Goal: Task Accomplishment & Management: Use online tool/utility

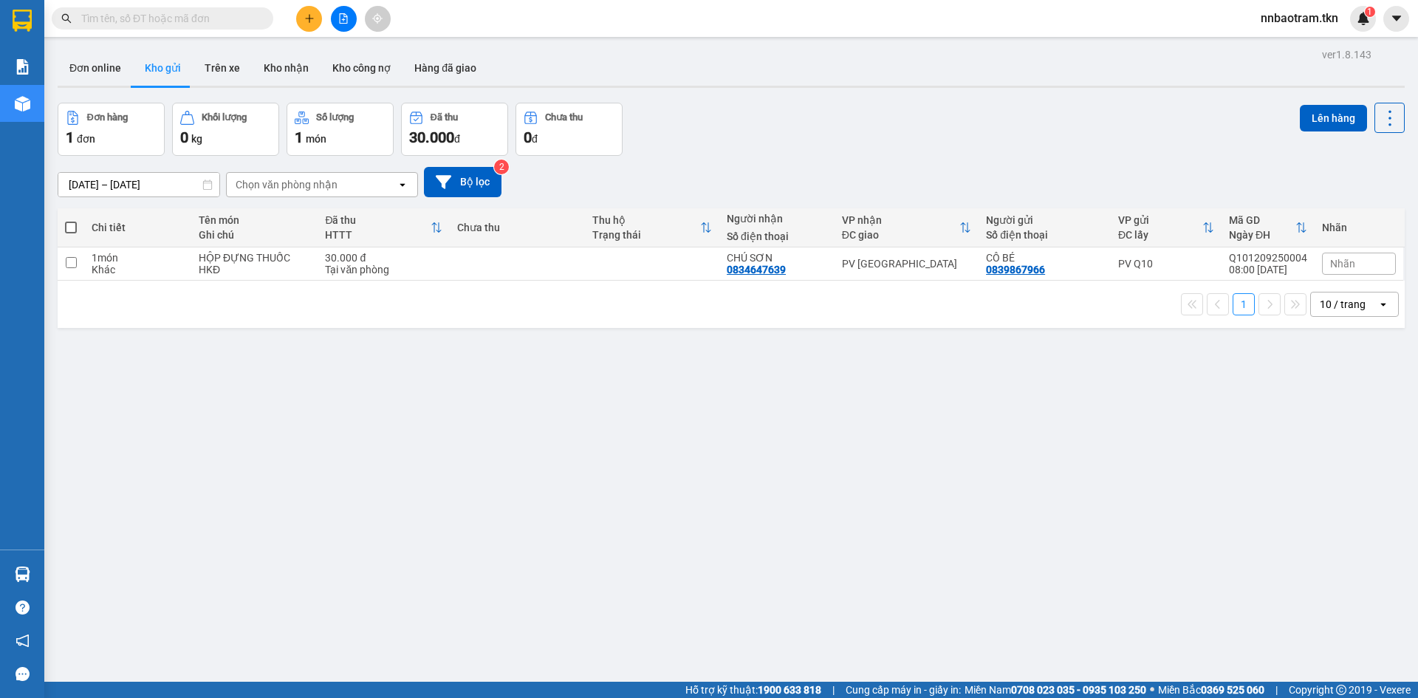
click at [457, 431] on section "Kết quả tìm kiếm ( 0 ) Bộ lọc No Data nnbaotram.tkn 1 Báo cáo Mẫu 1: Báo cáo dò…" at bounding box center [709, 349] width 1418 height 698
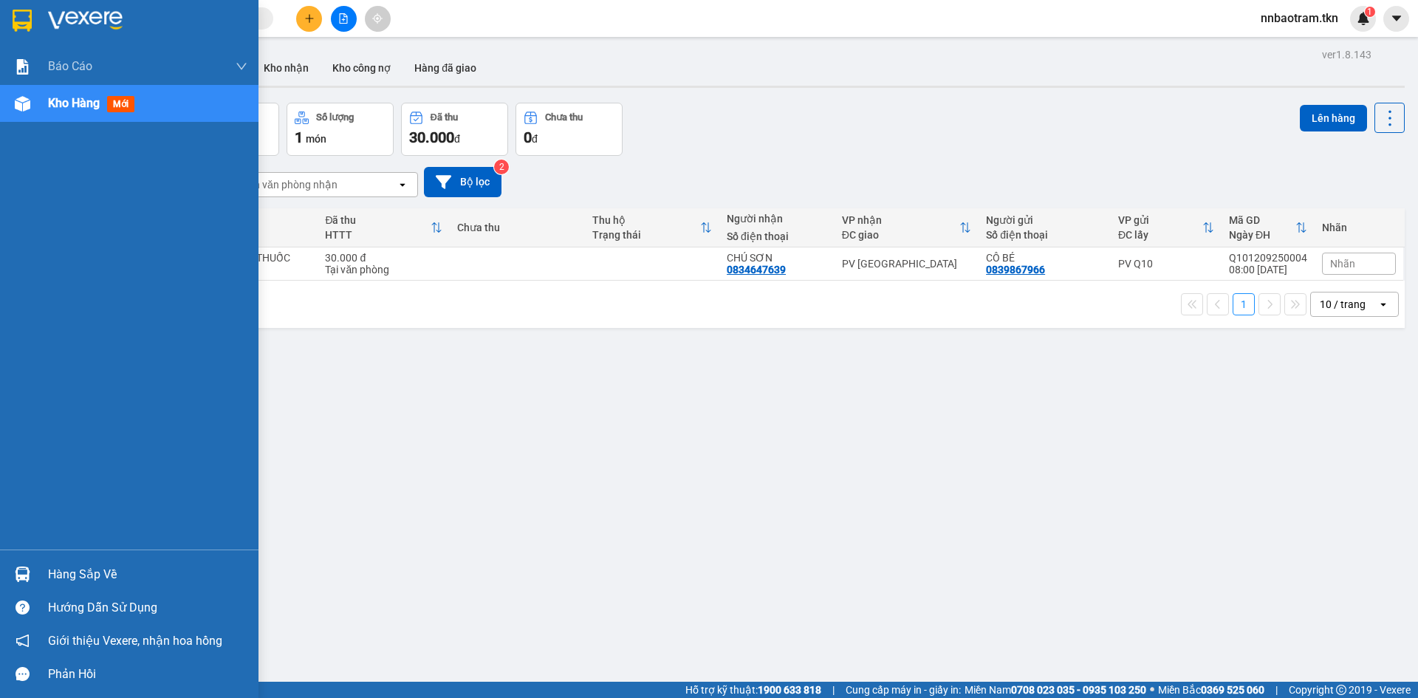
click at [27, 10] on img at bounding box center [22, 21] width 19 height 22
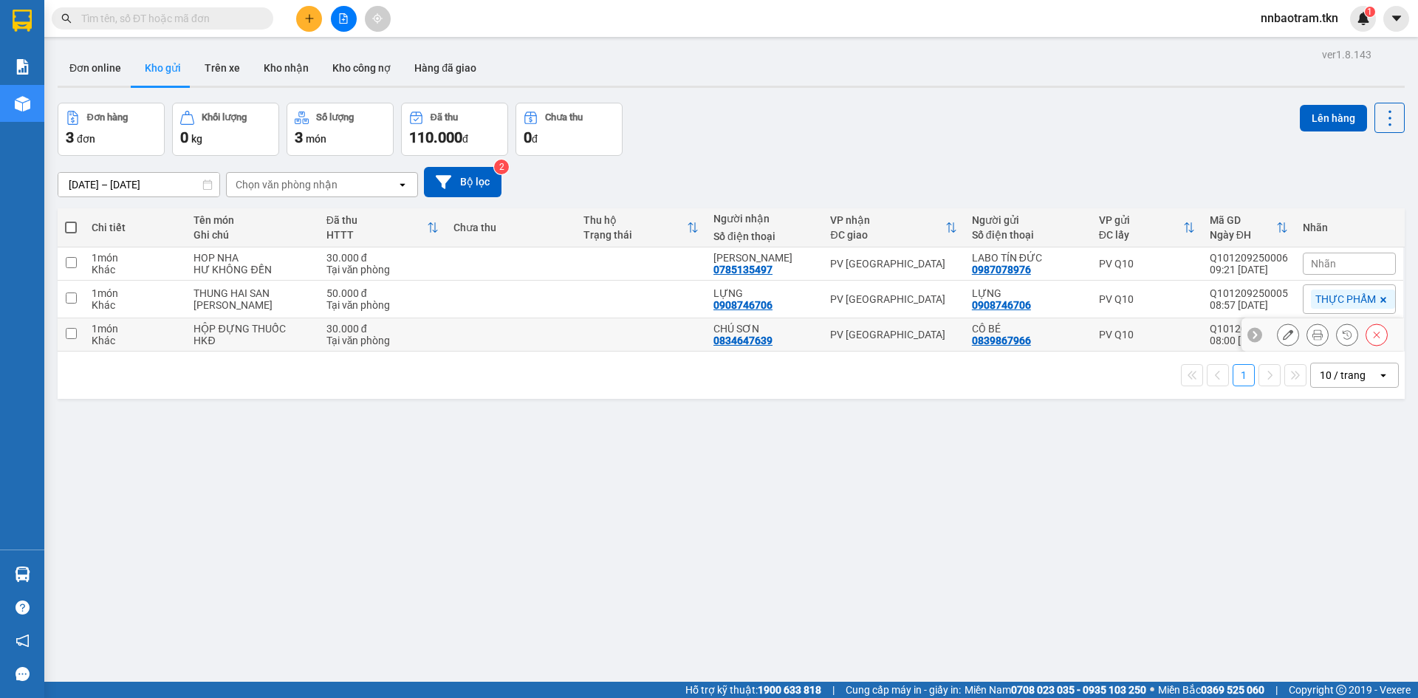
click at [68, 336] on input "checkbox" at bounding box center [71, 333] width 11 height 11
checkbox input "true"
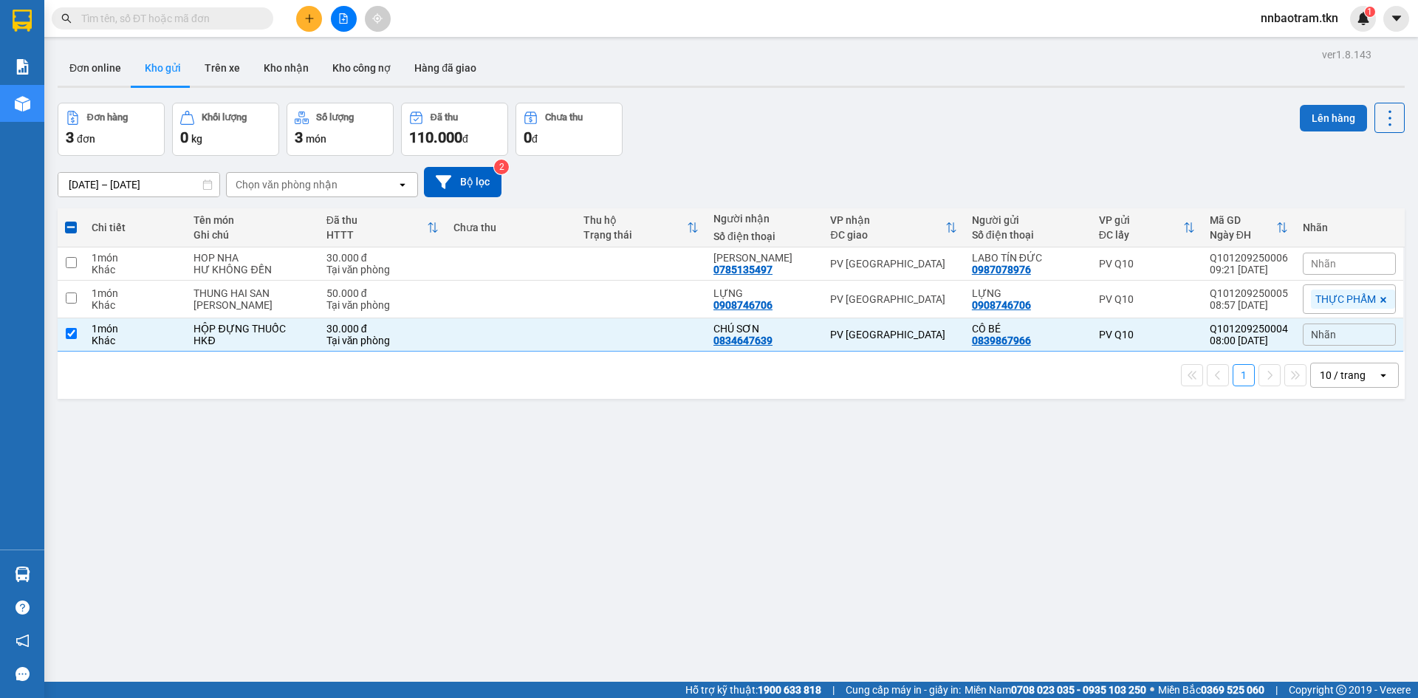
click at [1324, 112] on button "Lên hàng" at bounding box center [1333, 118] width 67 height 27
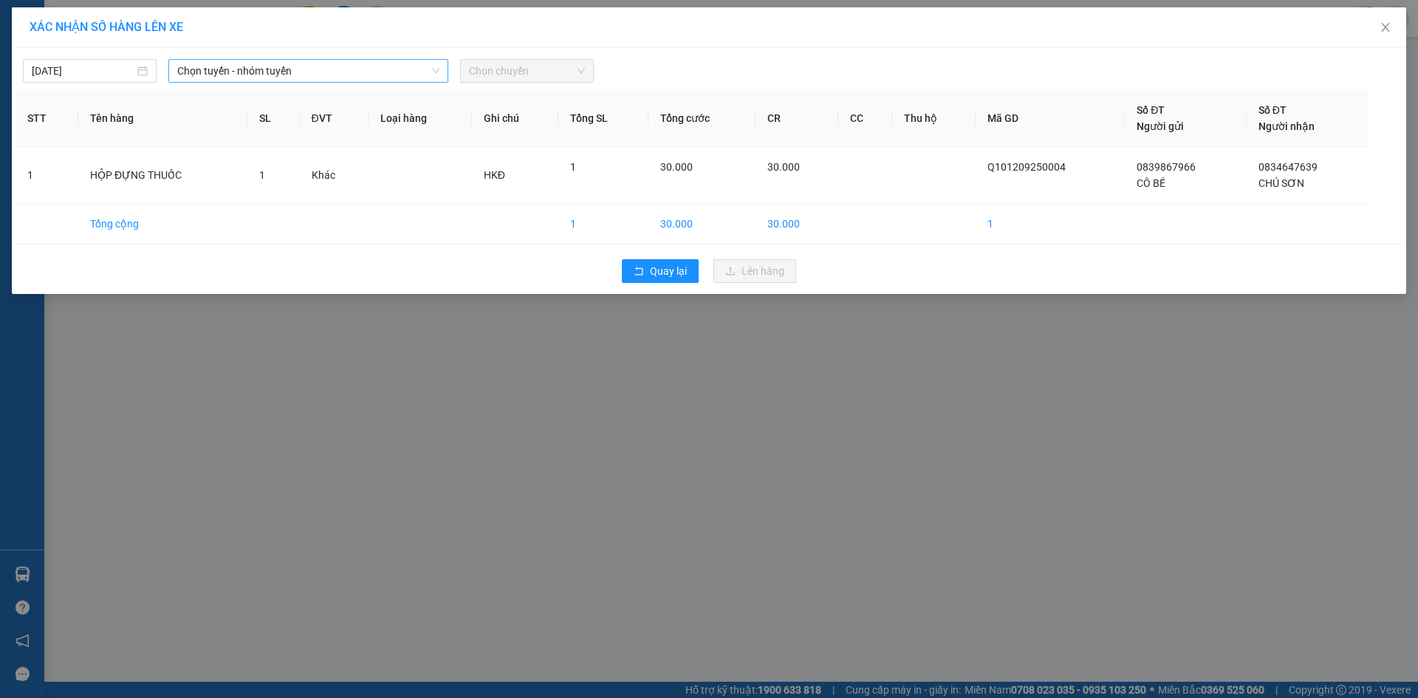
click at [268, 70] on span "Chọn tuyến - nhóm tuyến" at bounding box center [308, 71] width 262 height 22
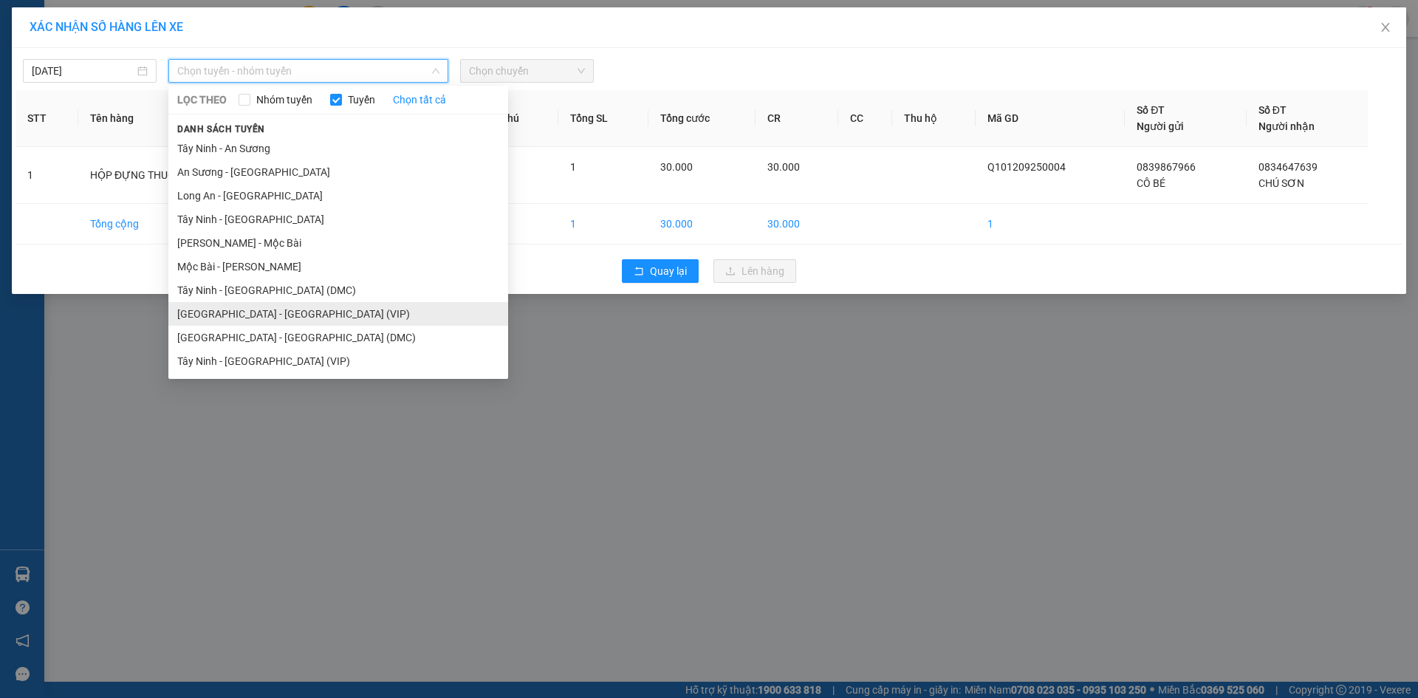
click at [281, 317] on li "[GEOGRAPHIC_DATA] - [GEOGRAPHIC_DATA] (VIP)" at bounding box center [338, 314] width 340 height 24
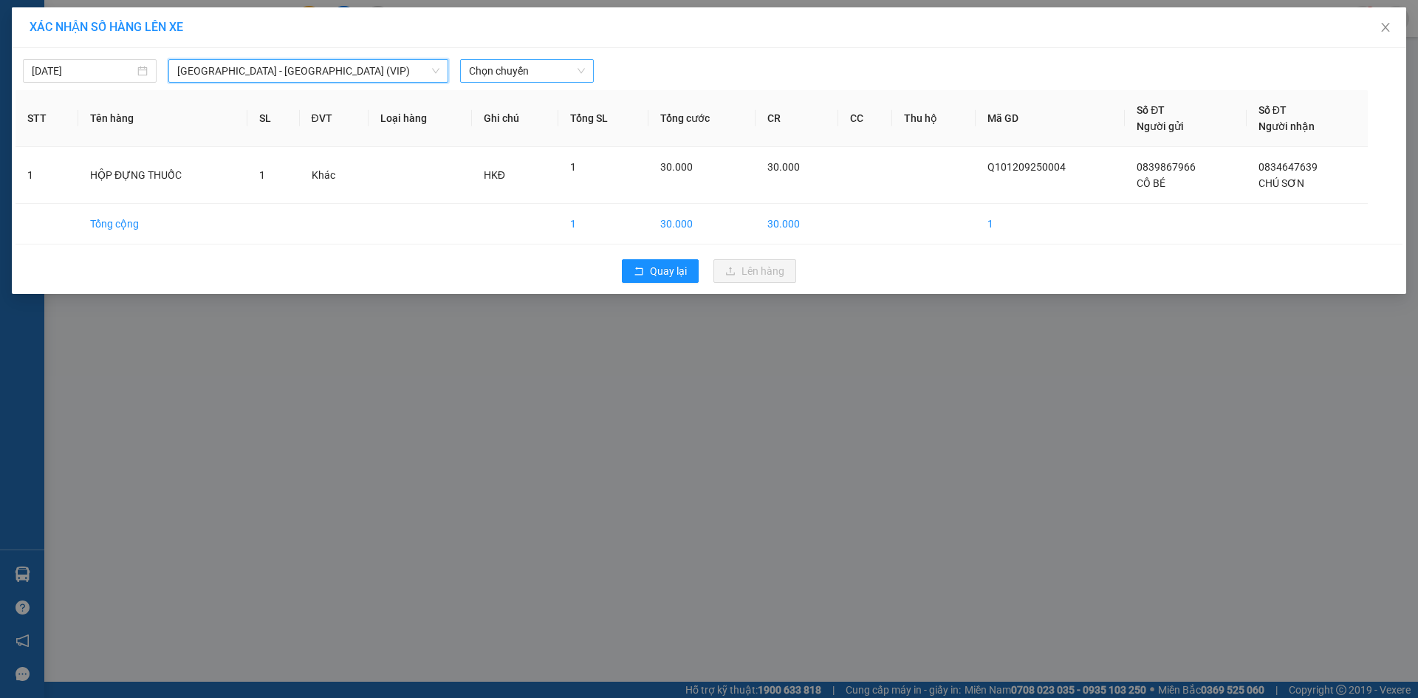
click at [470, 79] on span "Chọn chuyến" at bounding box center [527, 71] width 116 height 22
type input "4852"
click at [563, 99] on div "08:40 - 70H-048.52" at bounding box center [526, 100] width 115 height 16
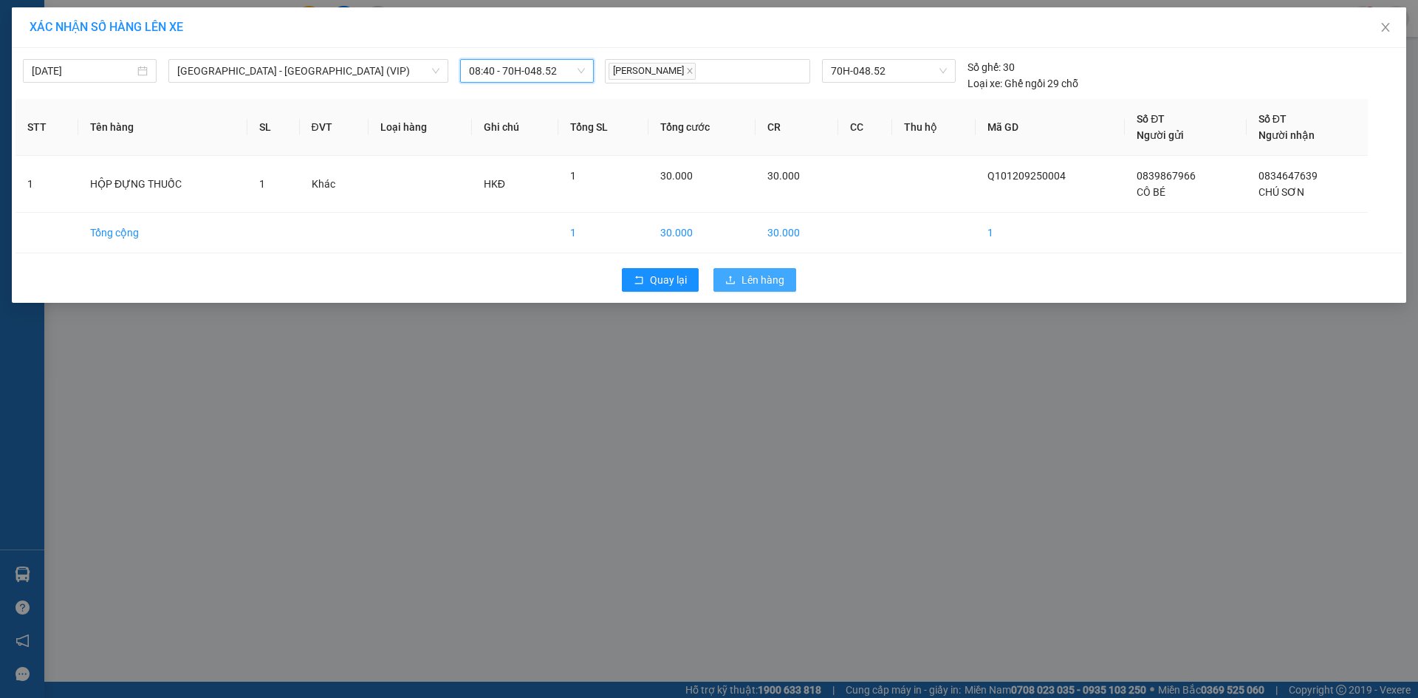
click at [772, 274] on span "Lên hàng" at bounding box center [763, 280] width 43 height 16
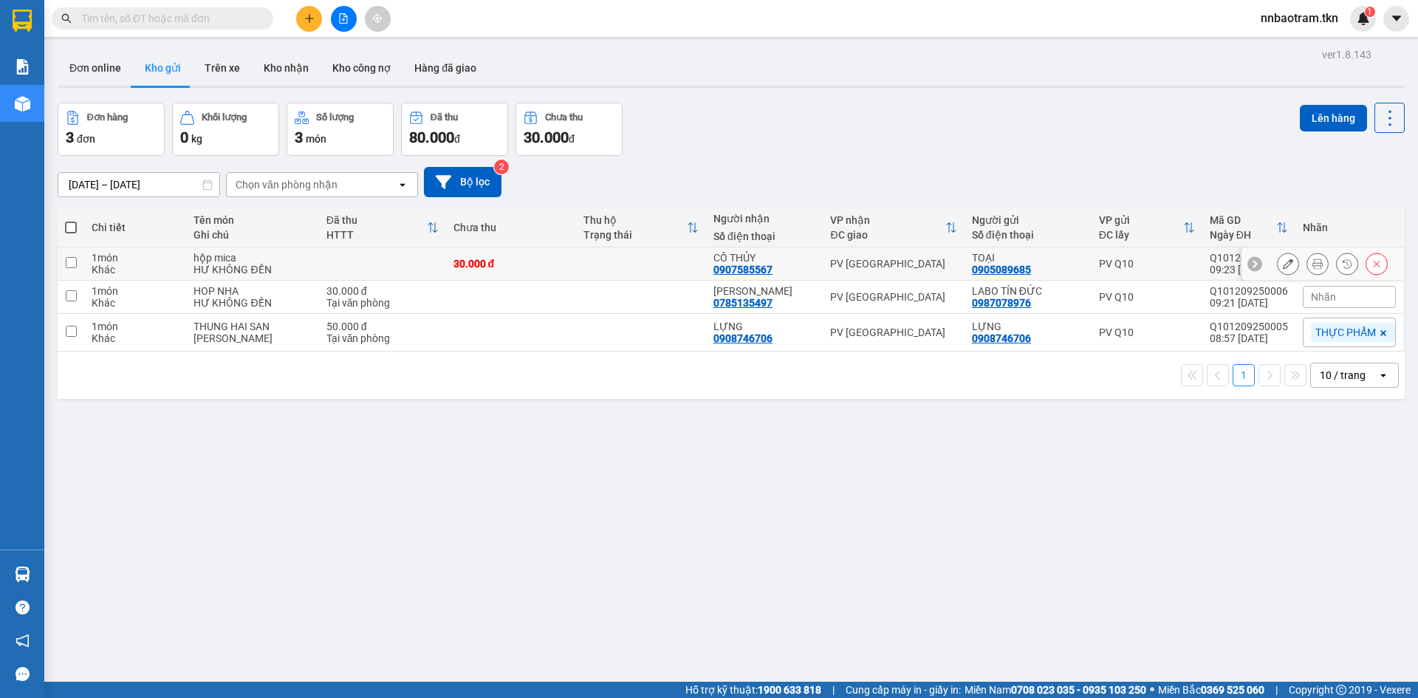
click at [342, 259] on td at bounding box center [382, 263] width 127 height 33
checkbox input "true"
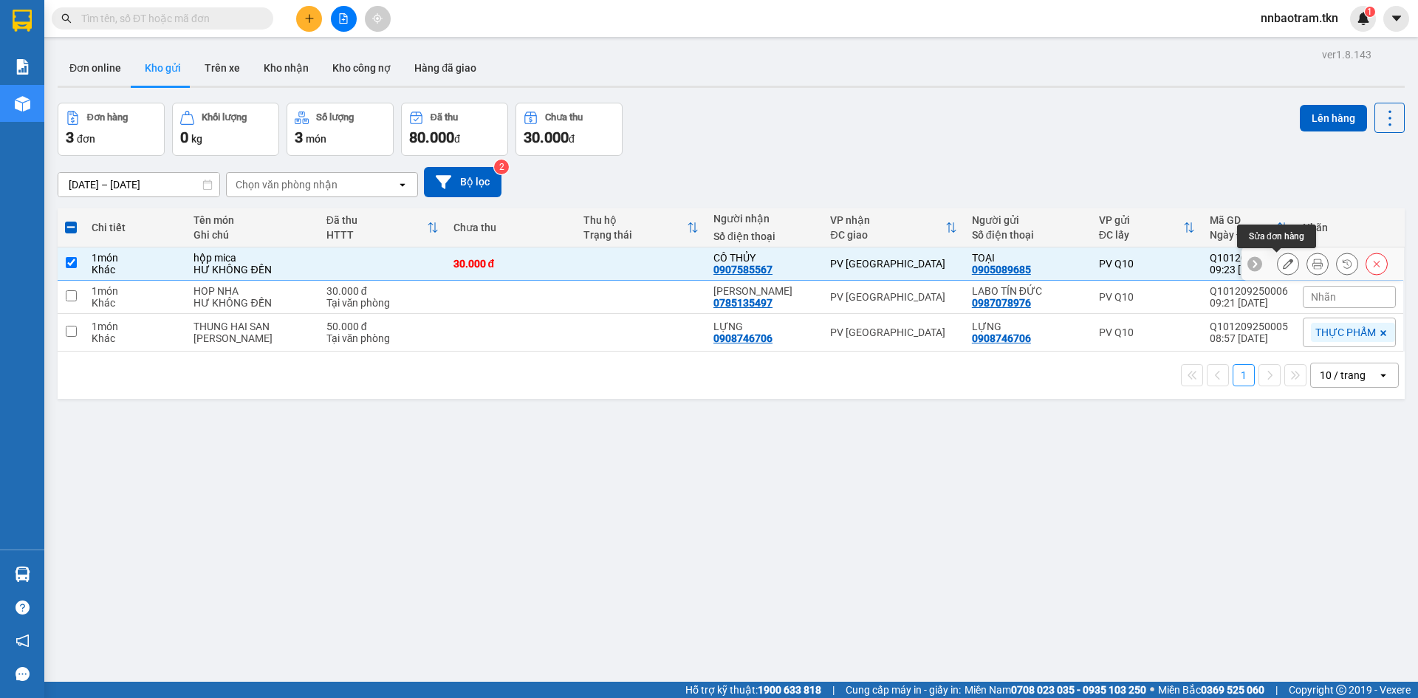
click at [1283, 264] on icon at bounding box center [1288, 264] width 10 height 10
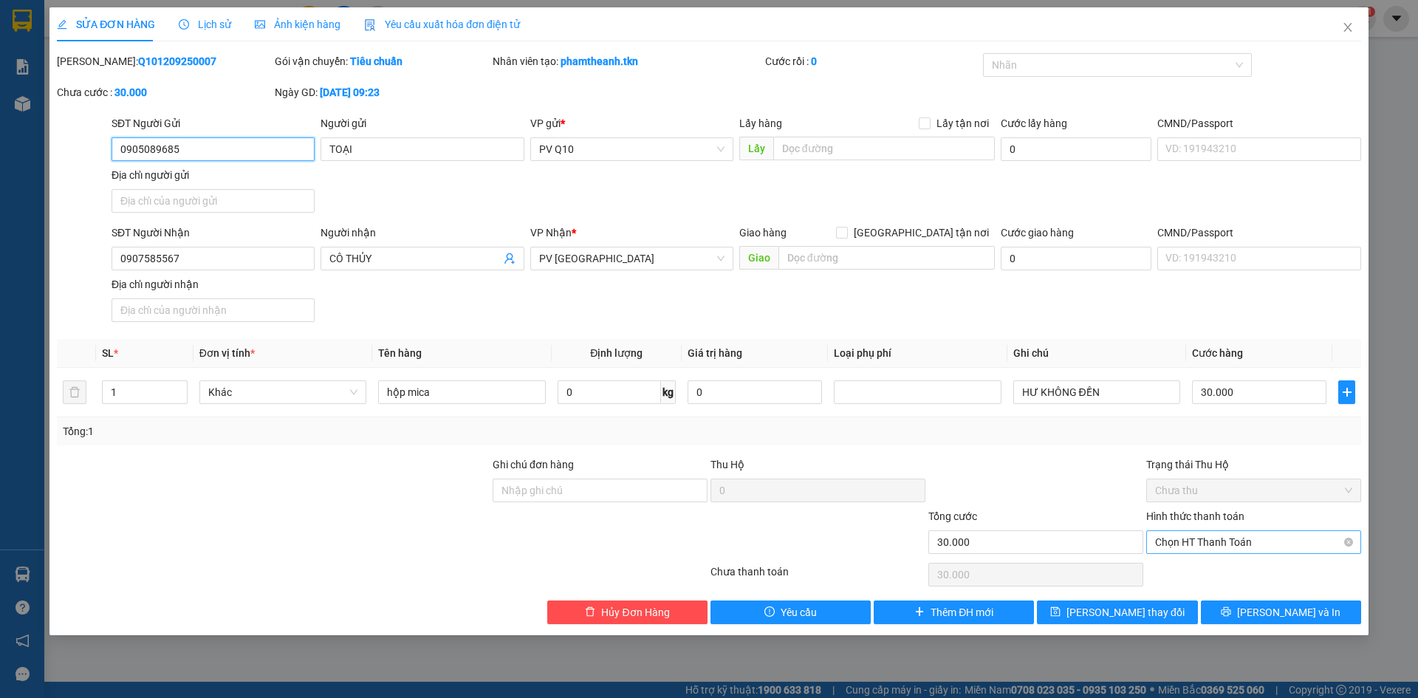
click at [1198, 541] on span "Chọn HT Thanh Toán" at bounding box center [1253, 542] width 197 height 22
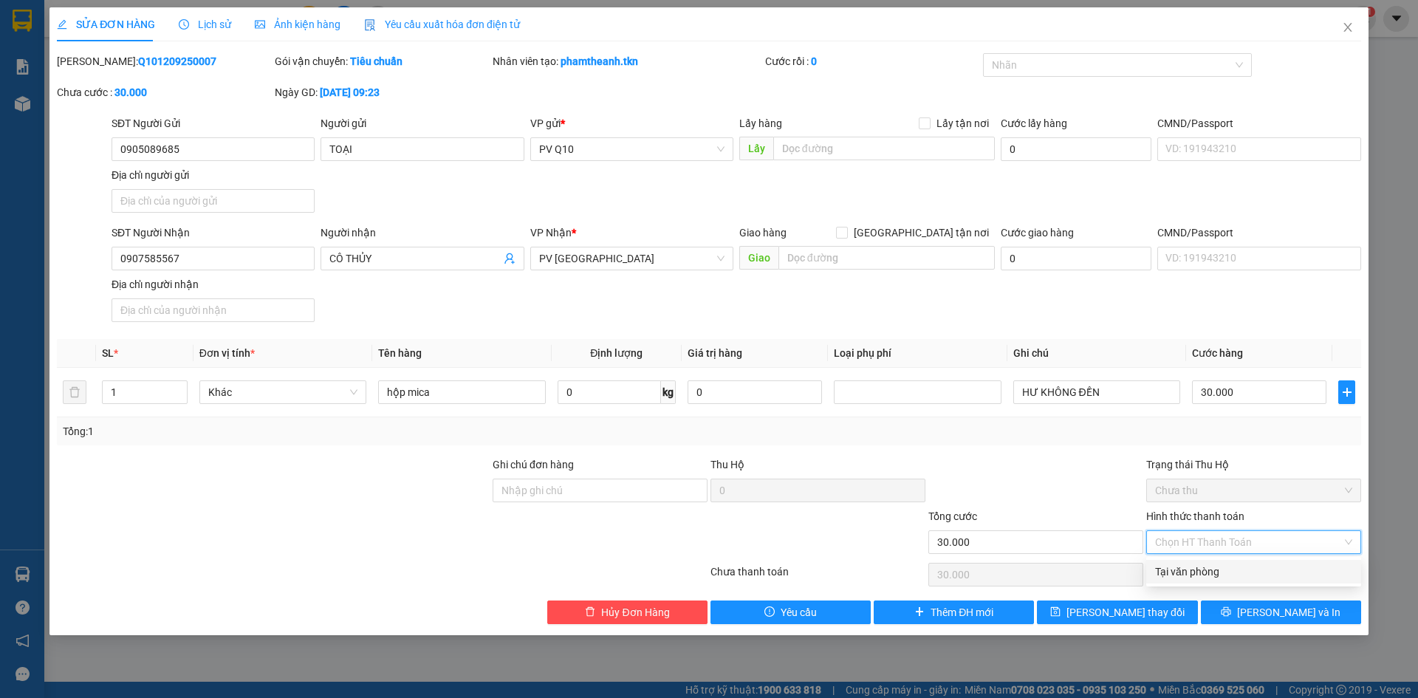
click at [1212, 573] on div "Tại văn phòng" at bounding box center [1253, 572] width 197 height 16
type input "0"
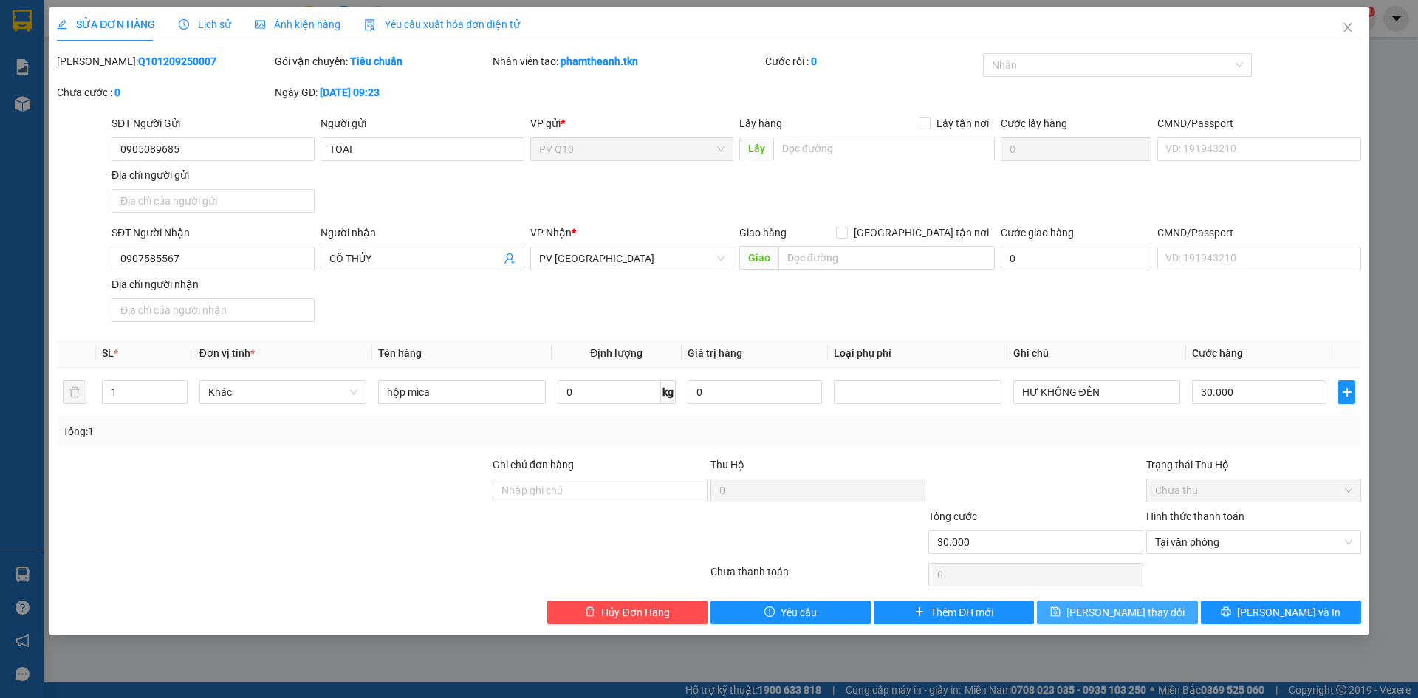
click at [1096, 609] on button "Lưu thay đổi" at bounding box center [1117, 612] width 160 height 24
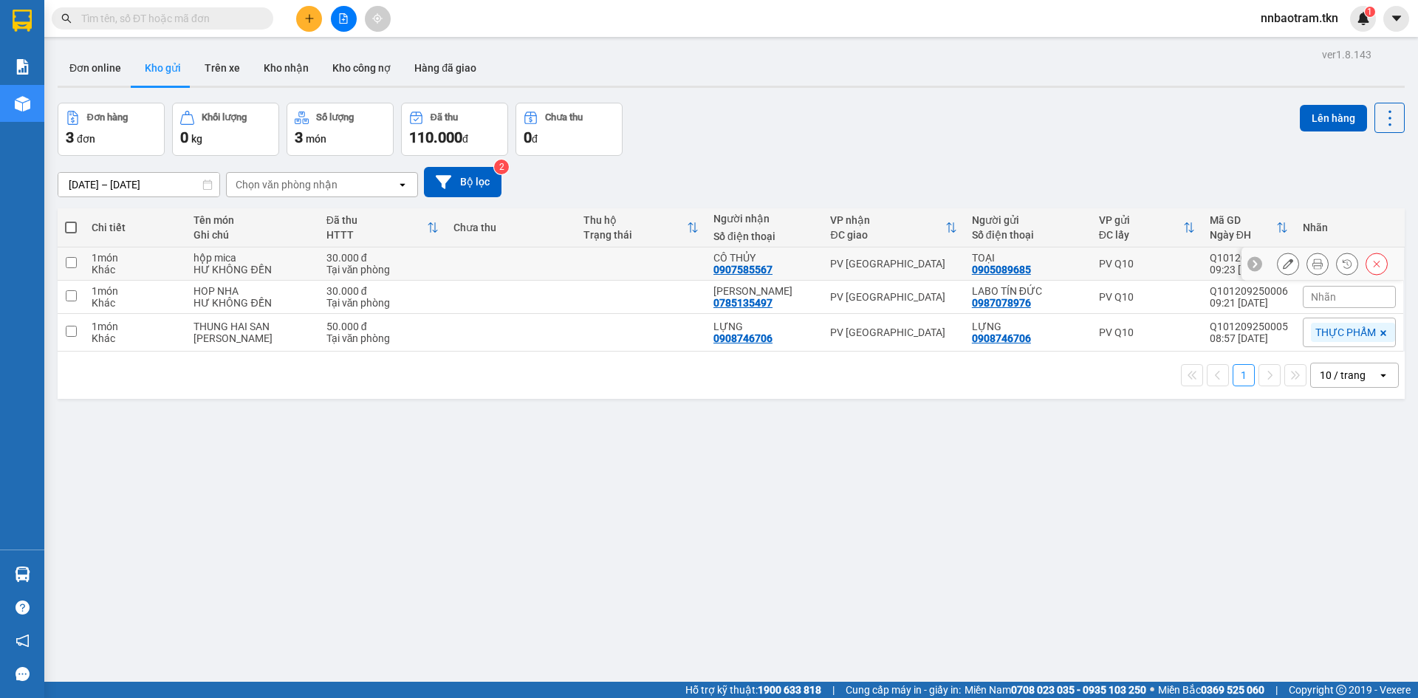
drag, startPoint x: 462, startPoint y: 264, endPoint x: 490, endPoint y: 289, distance: 36.6
click at [465, 264] on td at bounding box center [511, 263] width 130 height 33
checkbox input "true"
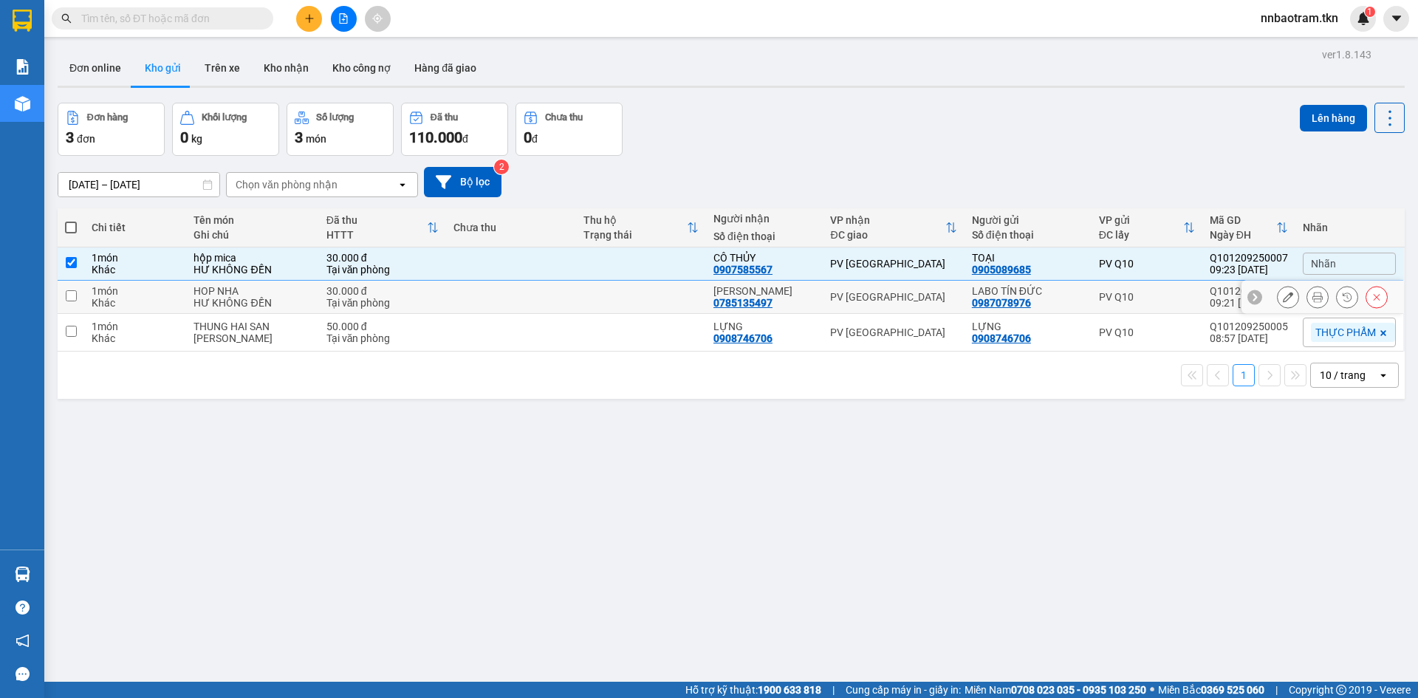
click at [494, 300] on td at bounding box center [511, 297] width 130 height 33
checkbox input "true"
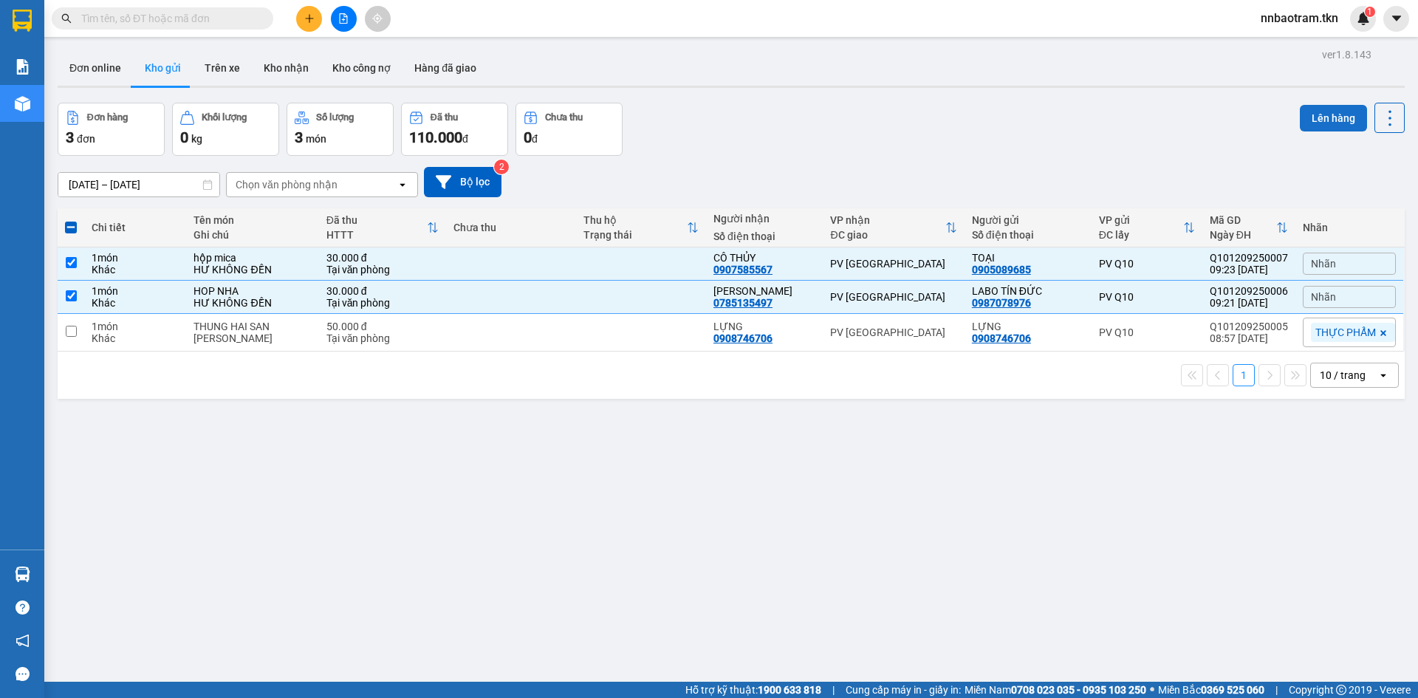
click at [1338, 114] on button "Lên hàng" at bounding box center [1333, 118] width 67 height 27
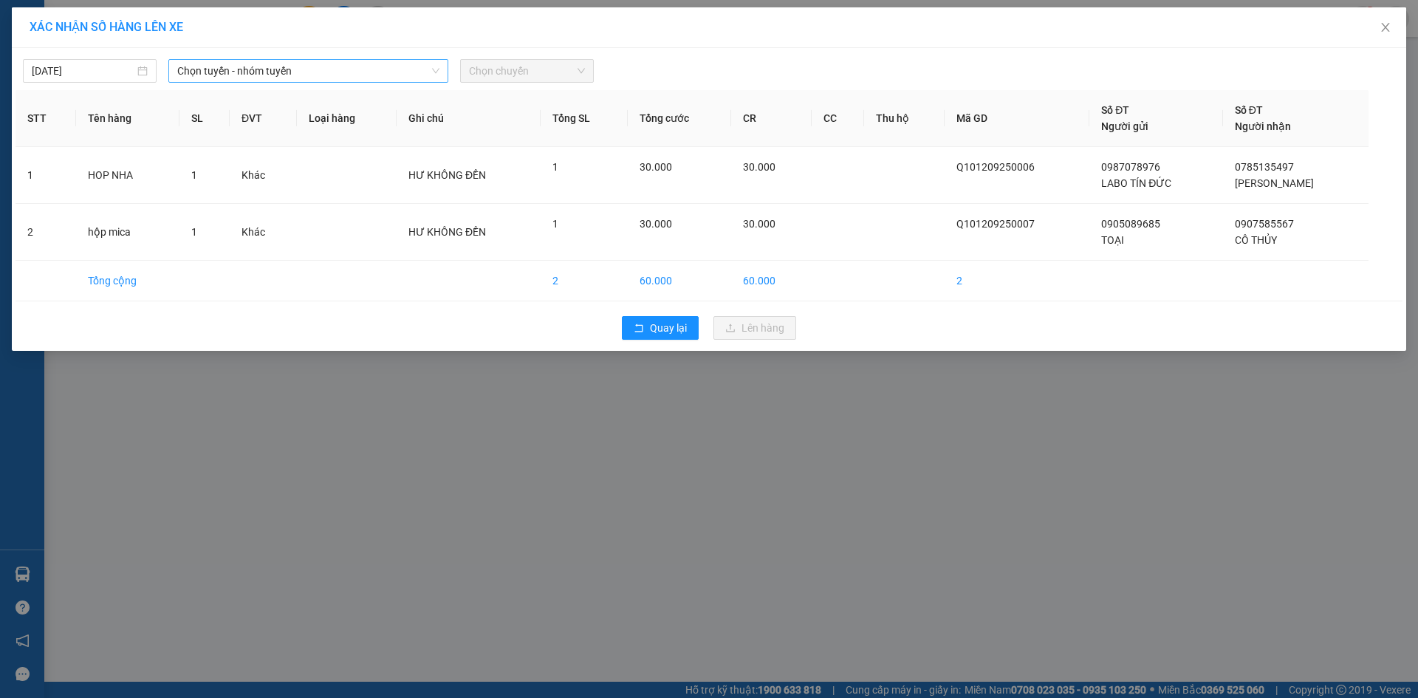
click at [279, 64] on span "Chọn tuyến - nhóm tuyến" at bounding box center [308, 71] width 262 height 22
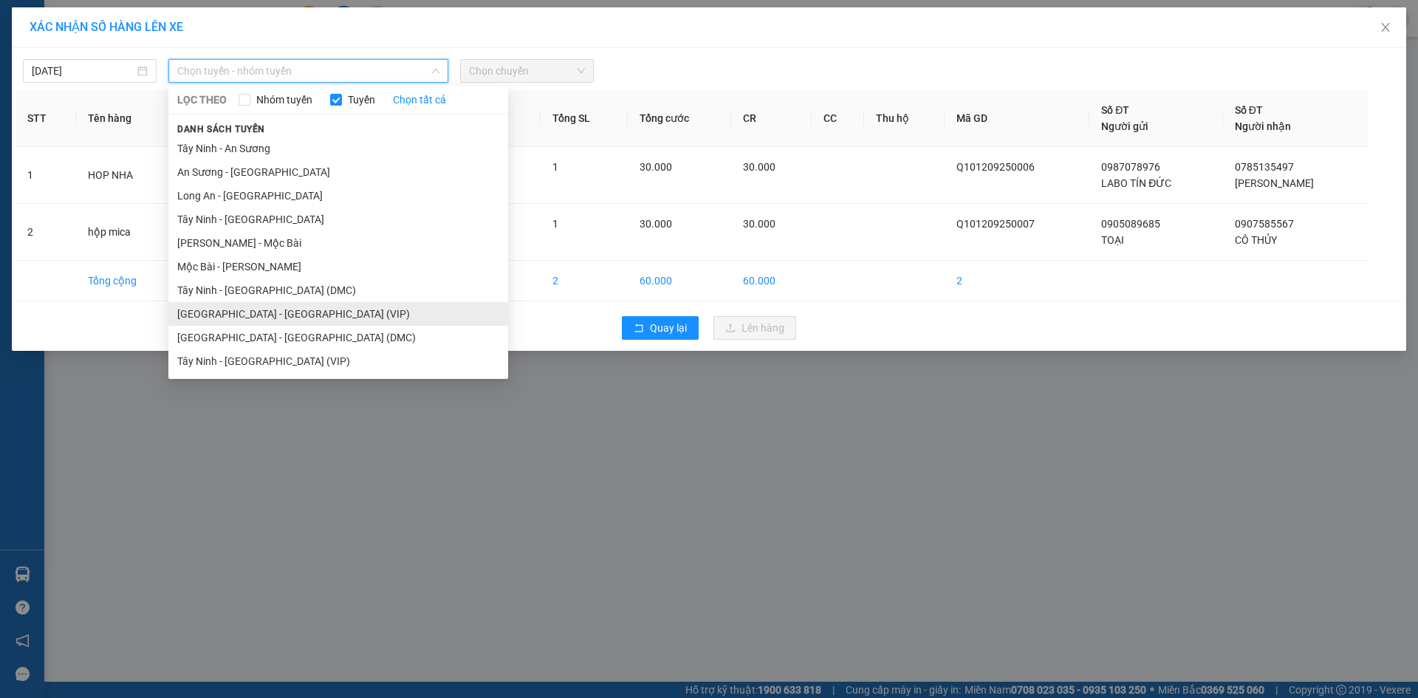
click at [274, 310] on li "[GEOGRAPHIC_DATA] - [GEOGRAPHIC_DATA] (VIP)" at bounding box center [338, 314] width 340 height 24
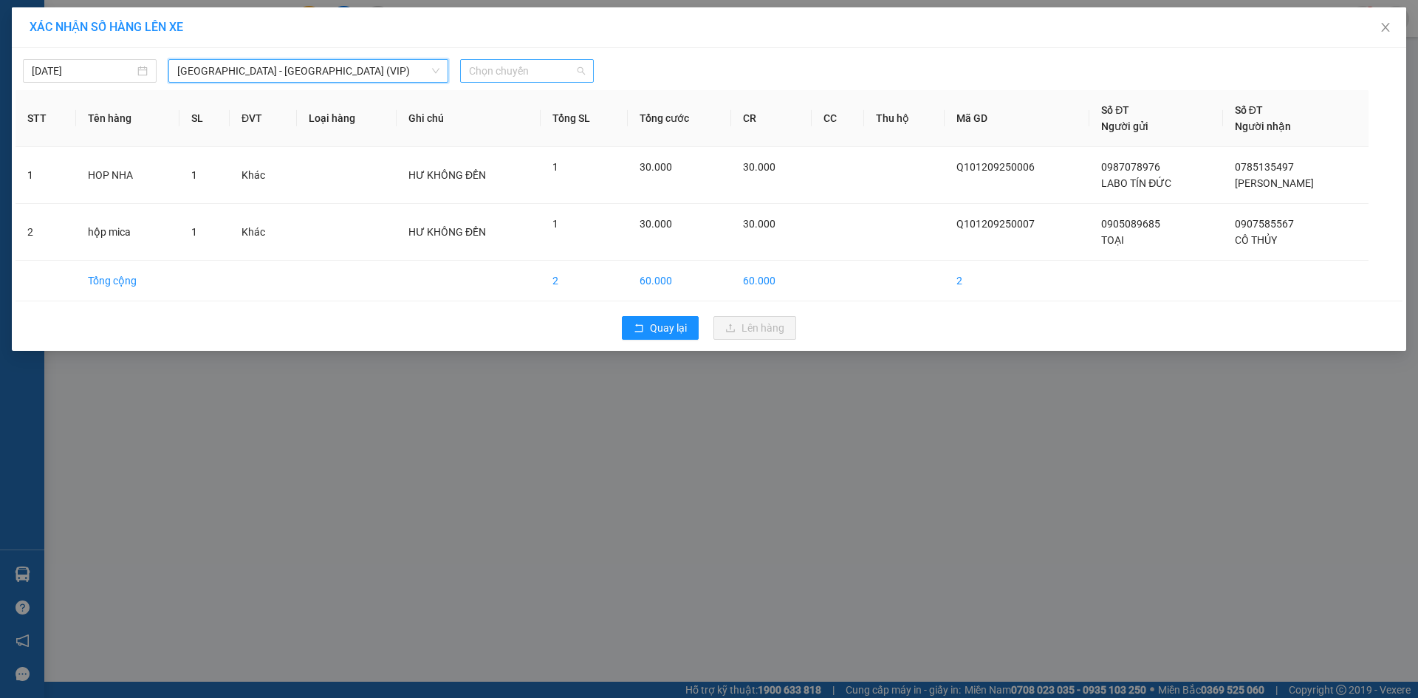
click at [502, 68] on span "Chọn chuyến" at bounding box center [527, 71] width 116 height 22
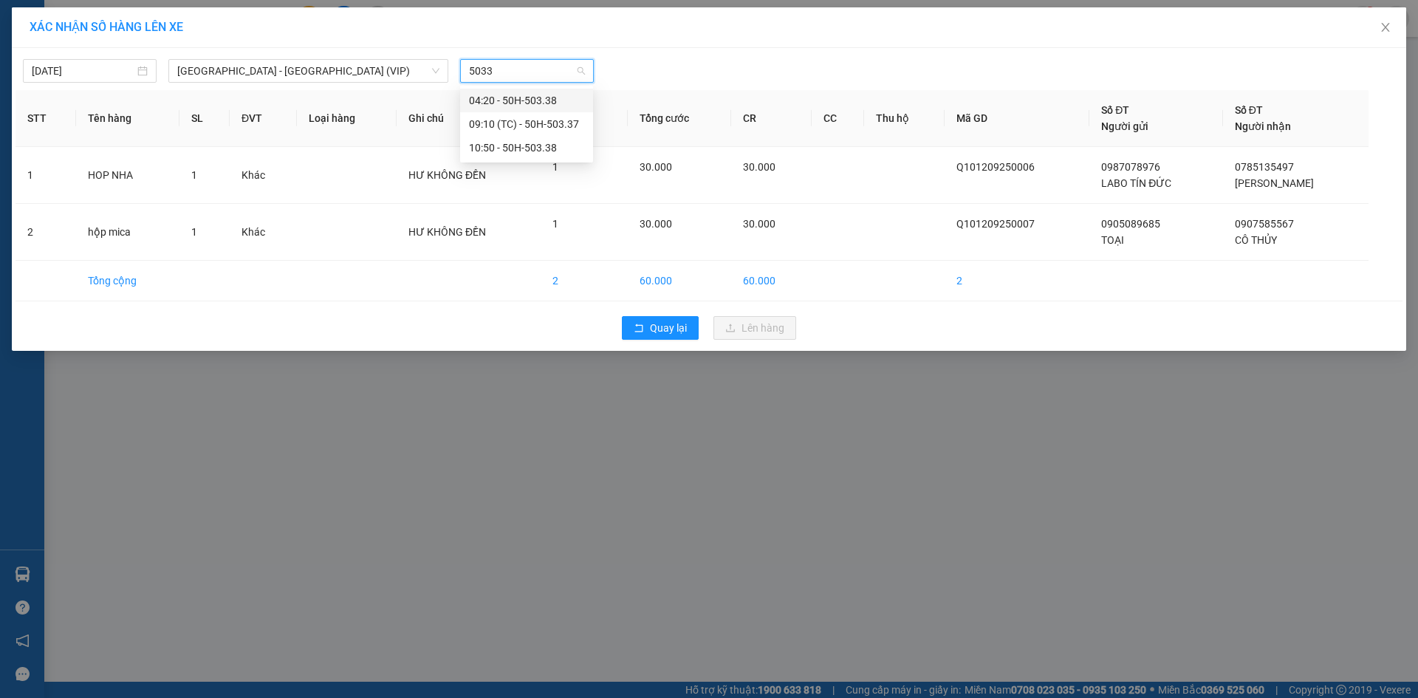
type input "50337"
click at [538, 94] on div "09:10 (TC) - 50H-503.37" at bounding box center [526, 100] width 115 height 16
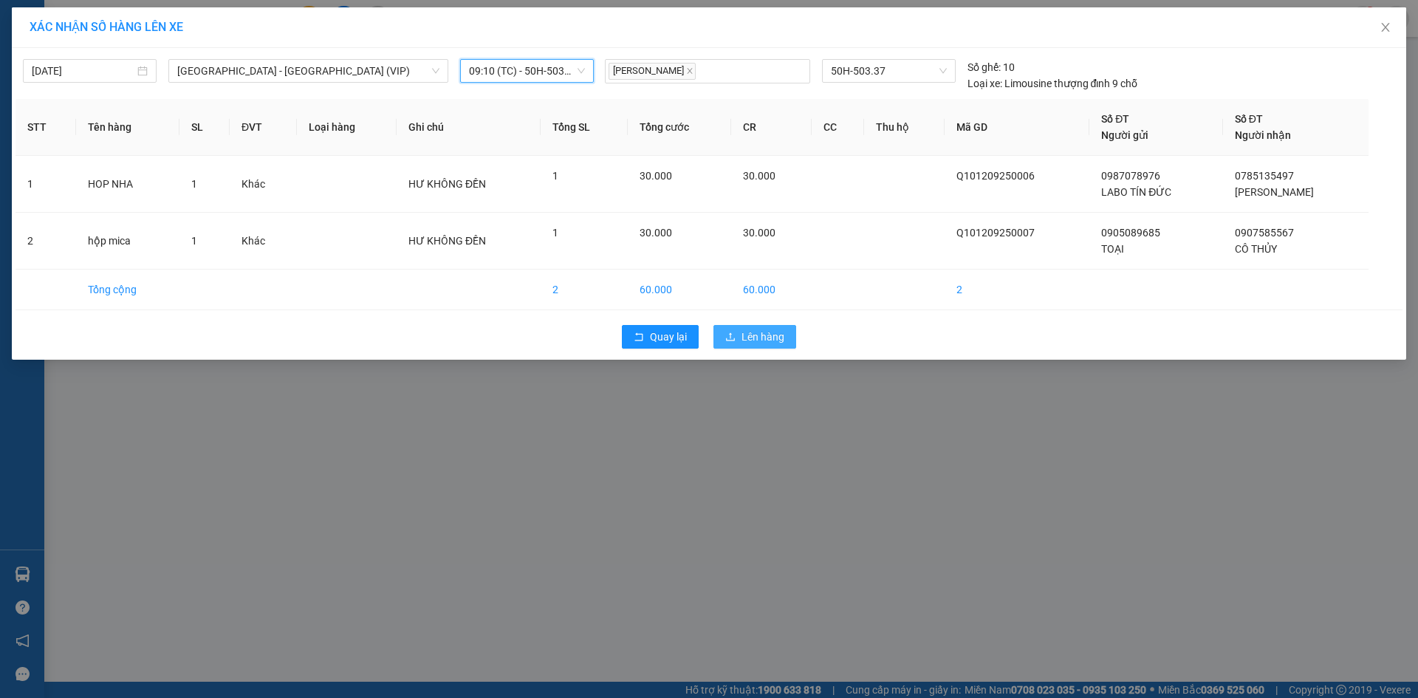
click at [750, 333] on span "Lên hàng" at bounding box center [763, 337] width 43 height 16
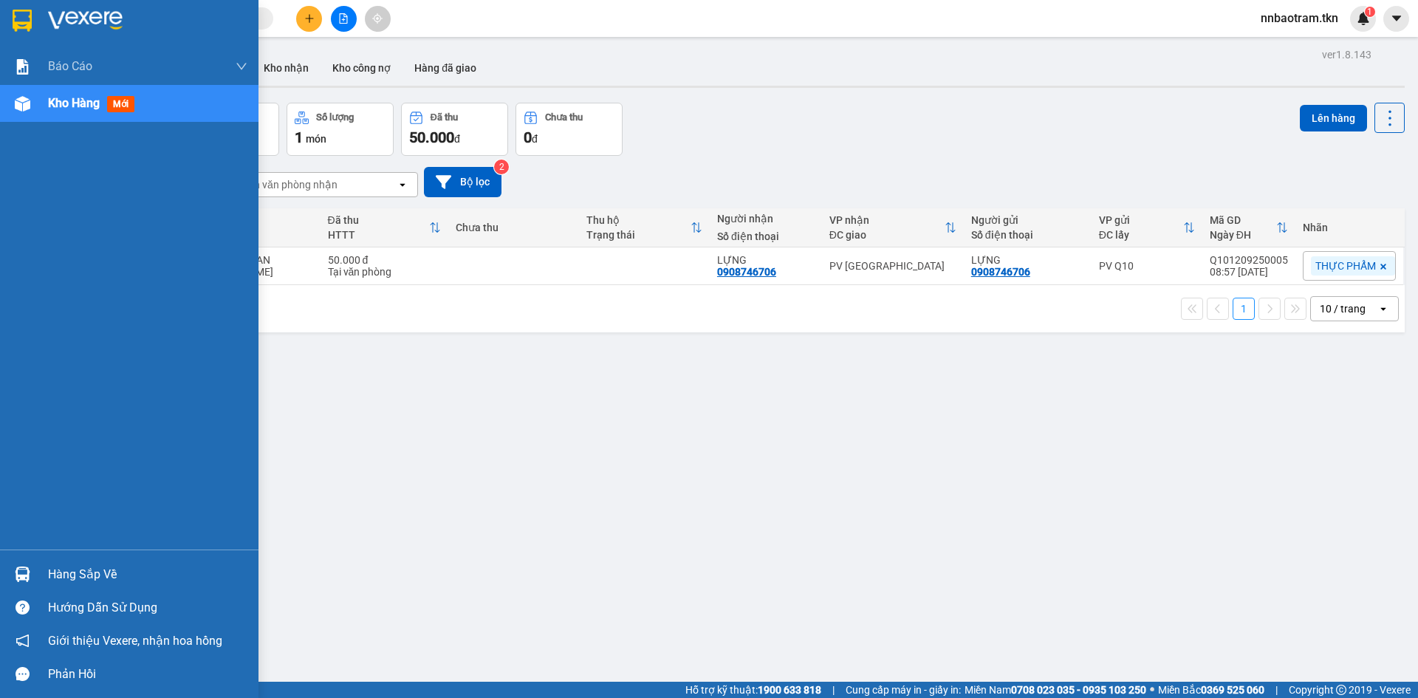
click at [25, 565] on div at bounding box center [23, 574] width 26 height 26
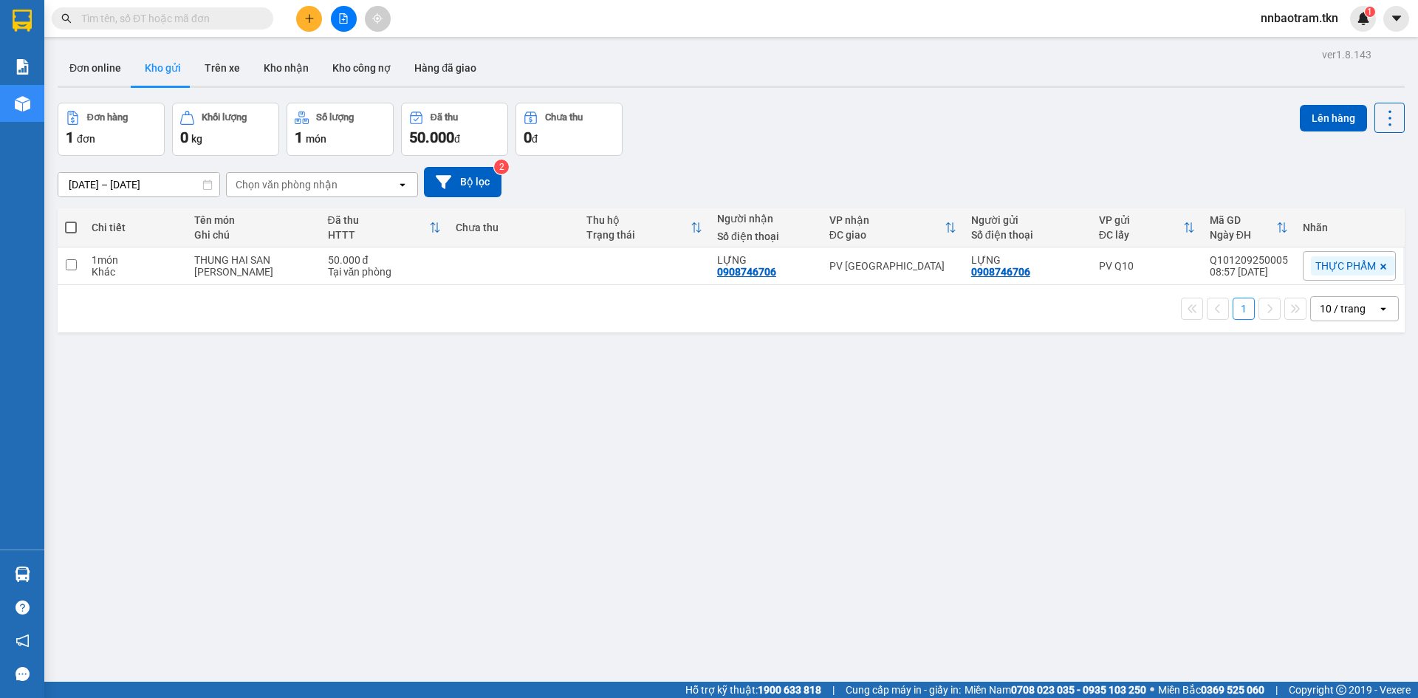
click at [849, 426] on section "Kết quả tìm kiếm ( 0 ) Bộ lọc No Data nnbaotram.tkn 1 Báo cáo Mẫu 1: Báo cáo dò…" at bounding box center [709, 349] width 1418 height 698
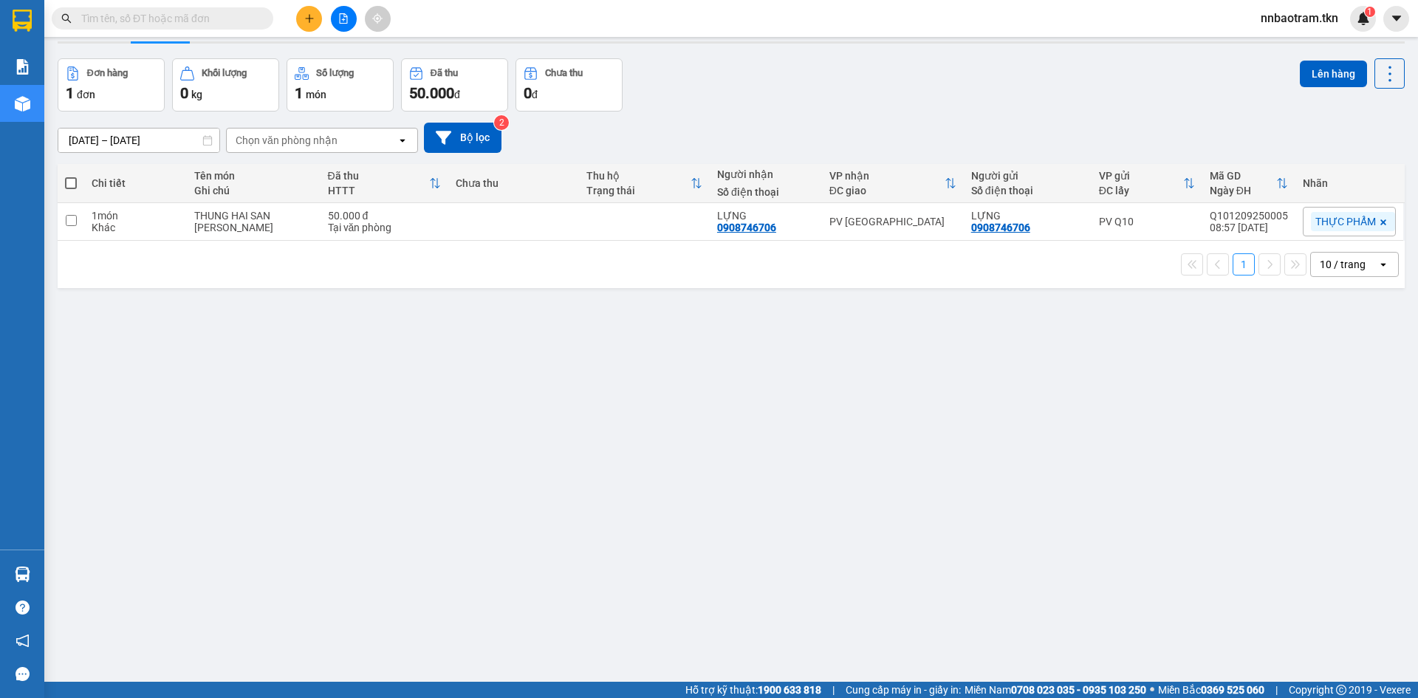
scroll to position [68, 0]
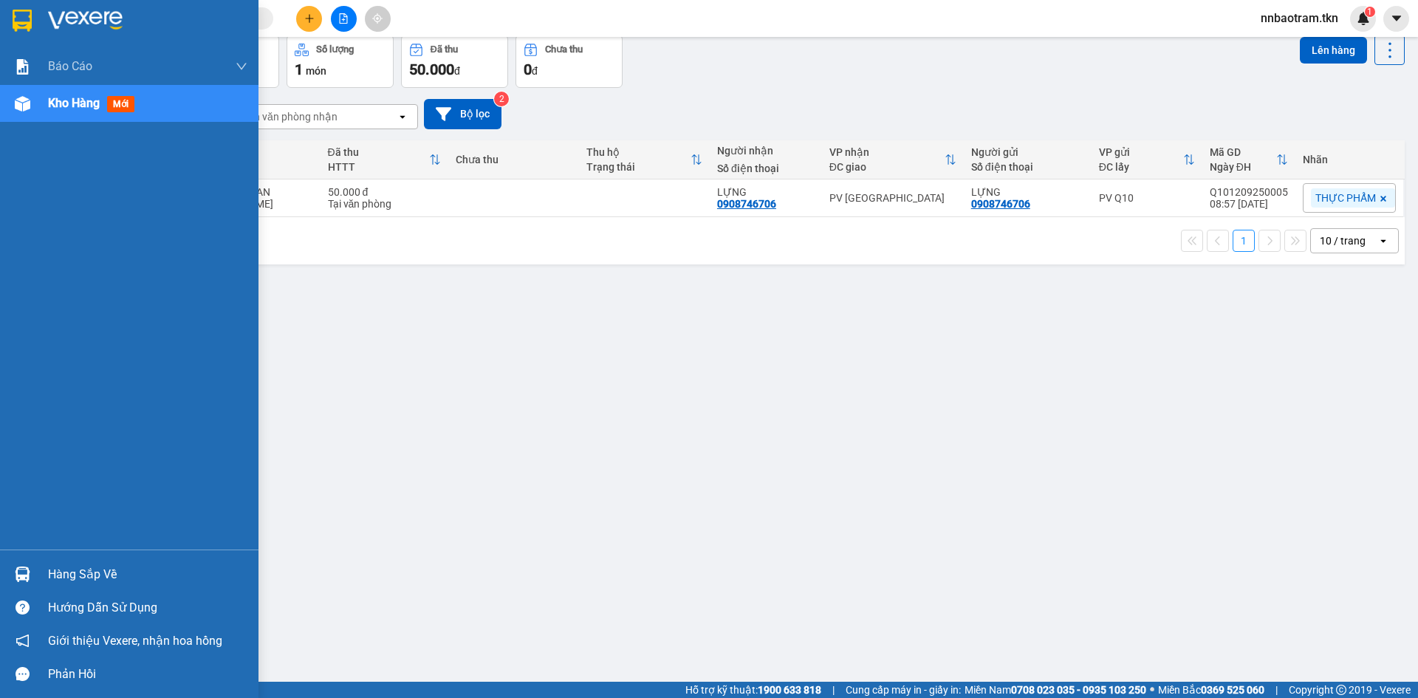
drag, startPoint x: 41, startPoint y: 575, endPoint x: 79, endPoint y: 561, distance: 41.2
click at [41, 577] on div "Hàng sắp về" at bounding box center [129, 574] width 259 height 33
